Goal: Task Accomplishment & Management: Use online tool/utility

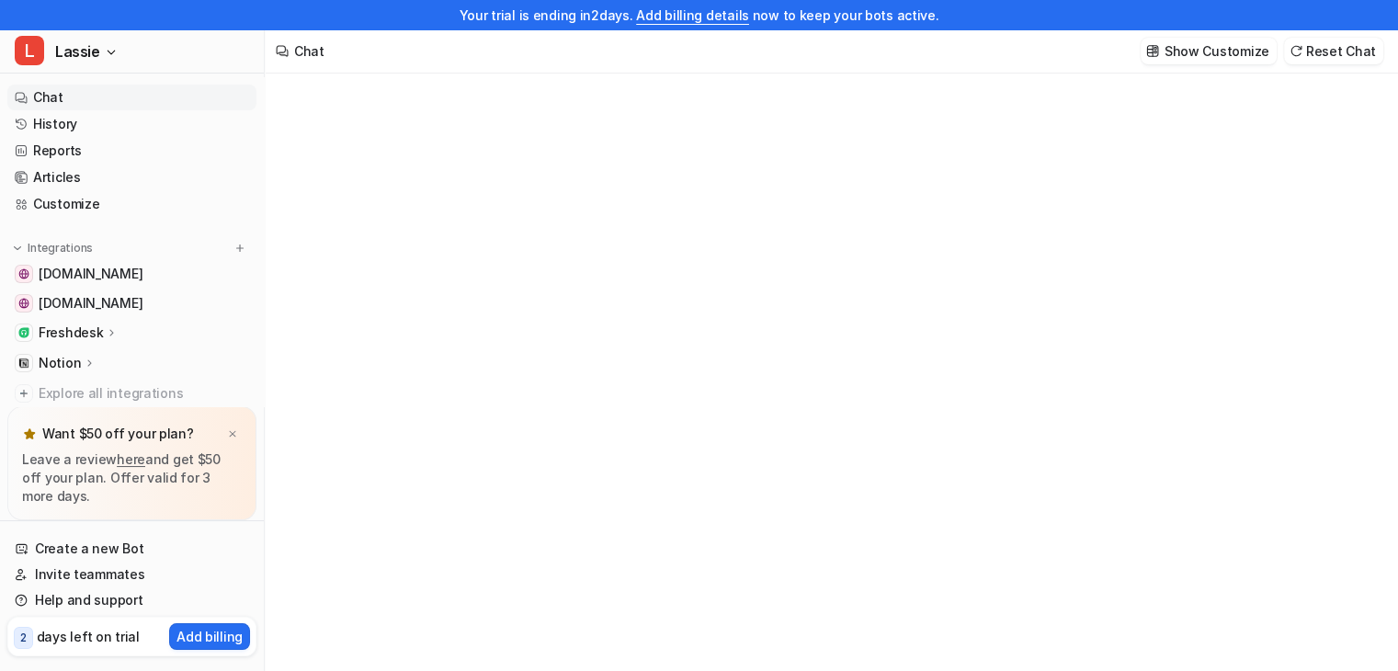
type textarea "**********"
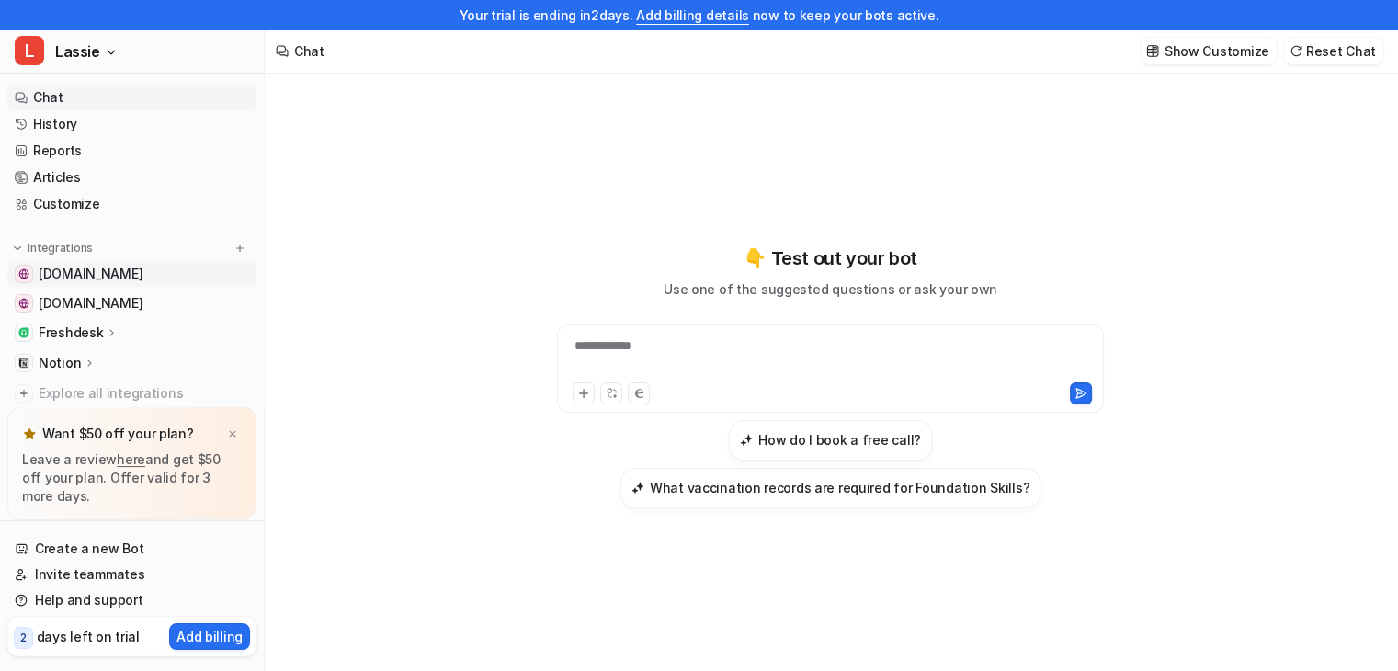
click at [142, 277] on span "[DOMAIN_NAME]" at bounding box center [91, 274] width 104 height 18
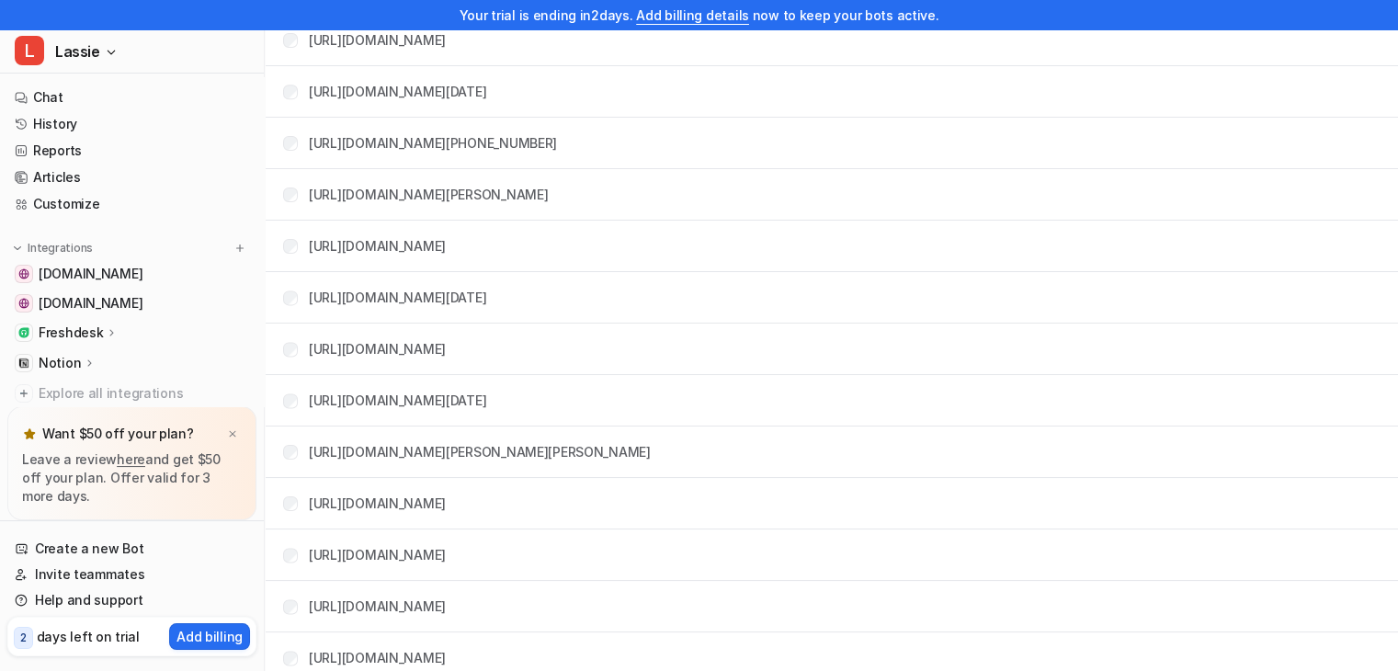
scroll to position [2390, 0]
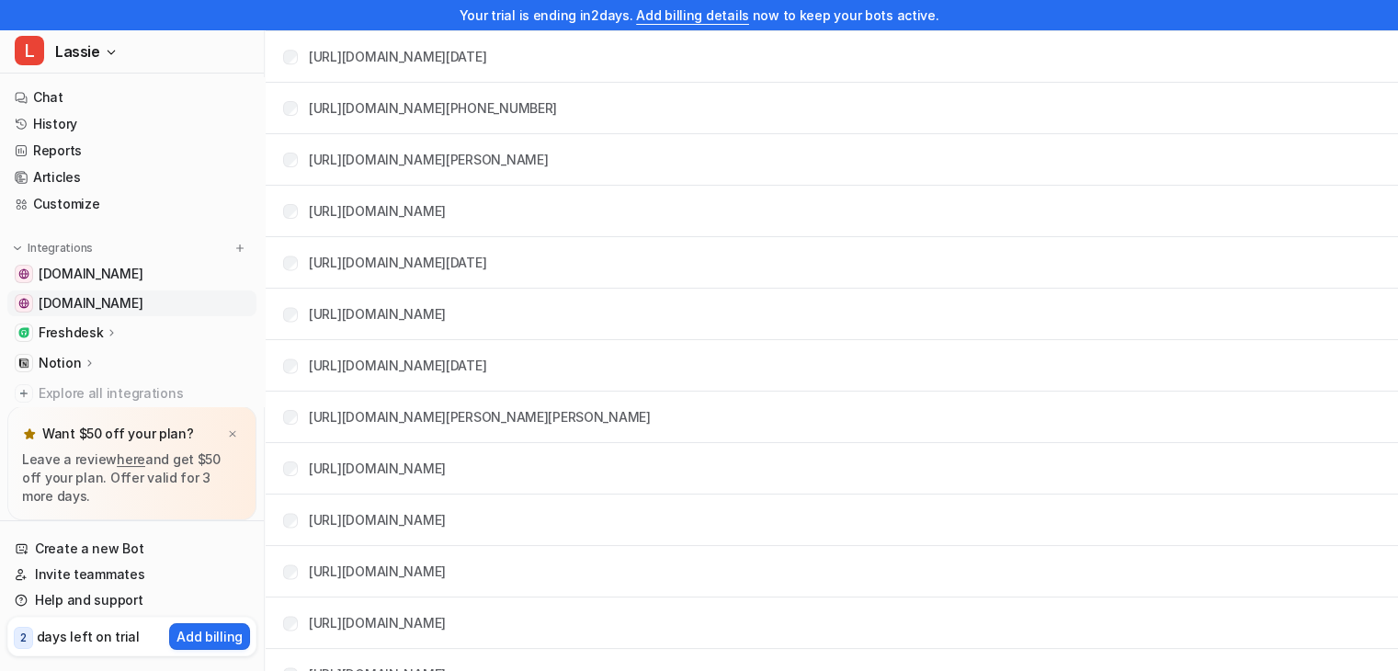
click at [142, 302] on span "[DOMAIN_NAME]" at bounding box center [91, 303] width 104 height 18
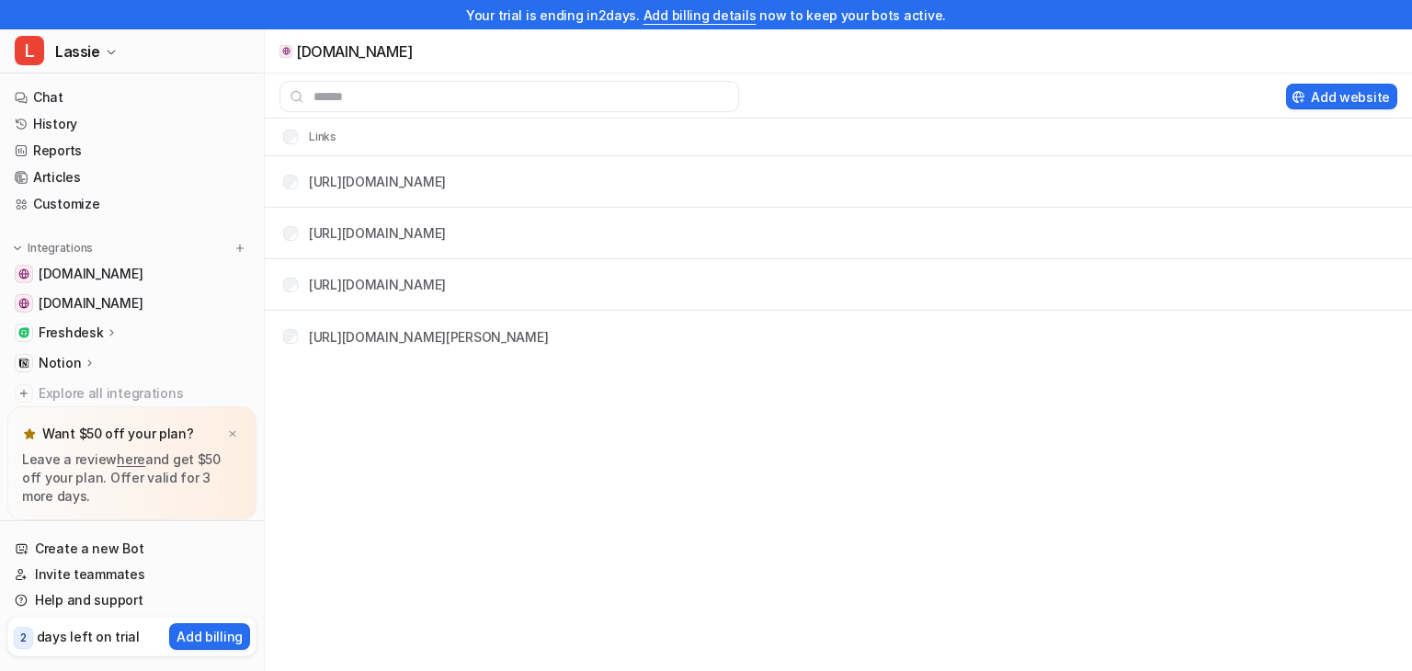
click at [110, 334] on icon at bounding box center [112, 332] width 4 height 6
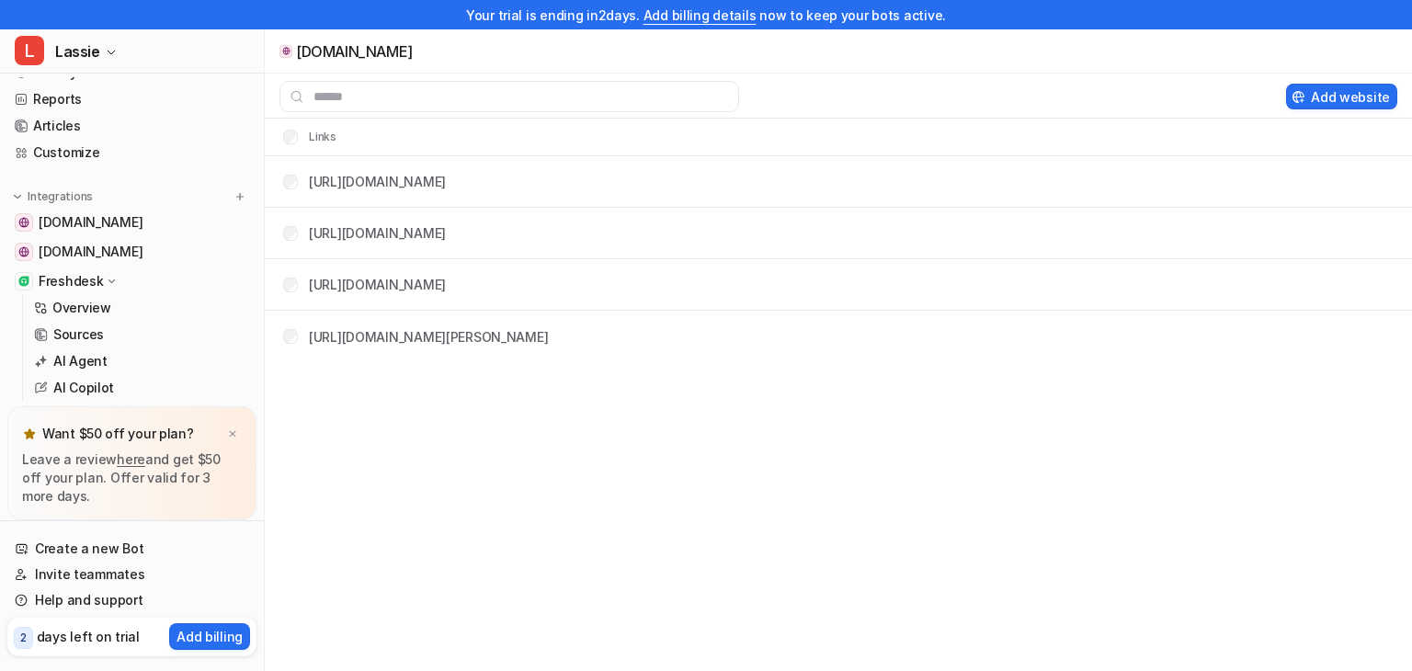
scroll to position [156, 0]
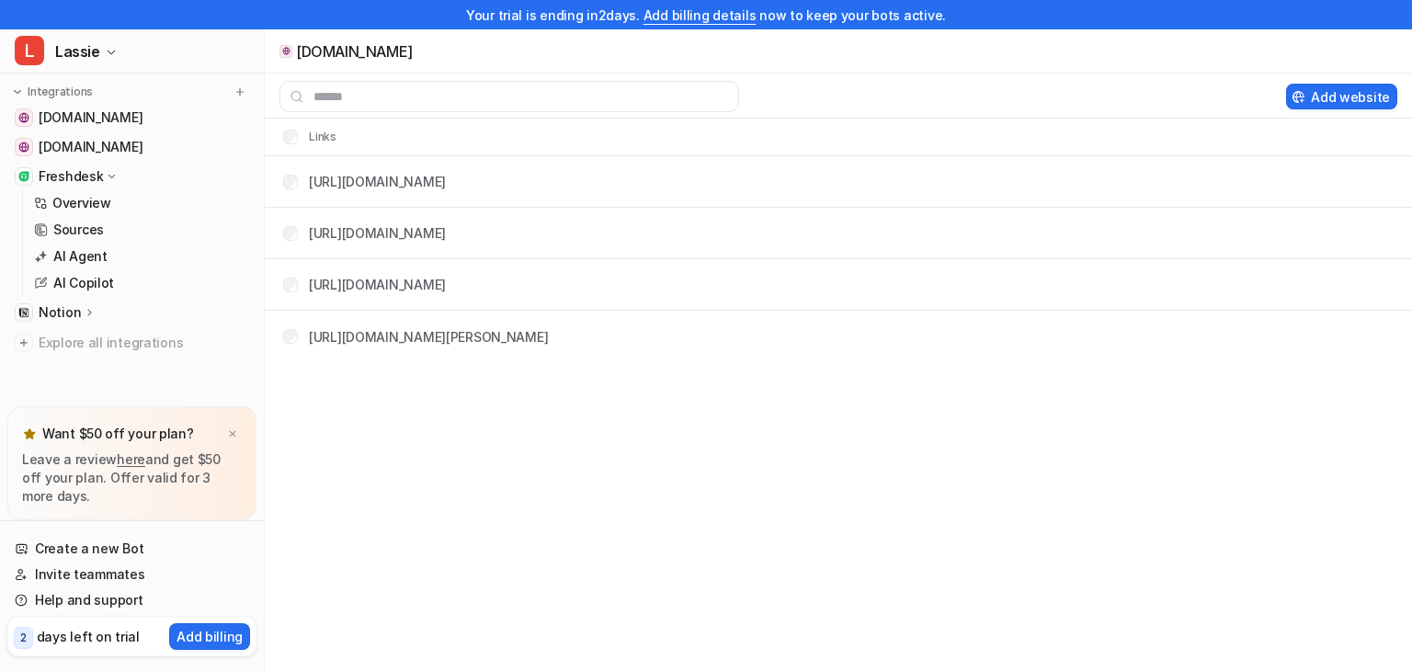
click at [85, 313] on icon at bounding box center [90, 312] width 13 height 14
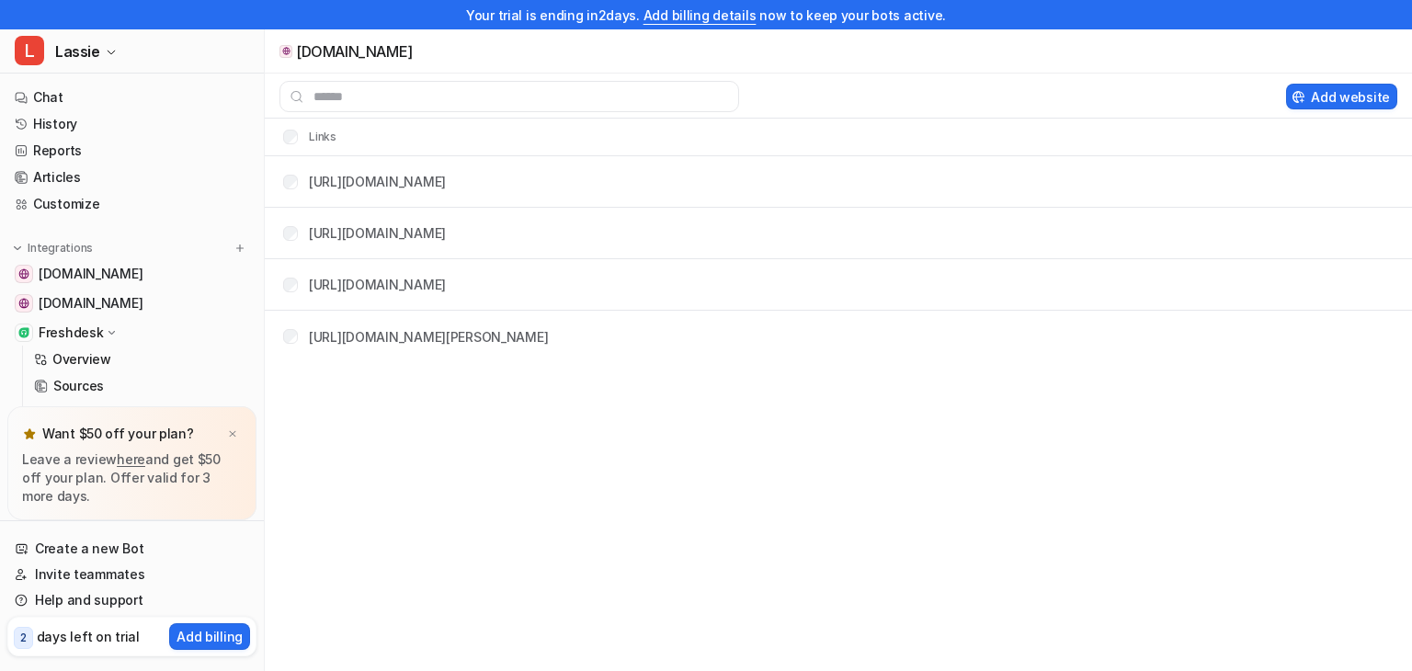
click at [110, 332] on icon at bounding box center [112, 332] width 14 height 13
click at [229, 433] on img at bounding box center [232, 434] width 11 height 12
